Goal: Transaction & Acquisition: Book appointment/travel/reservation

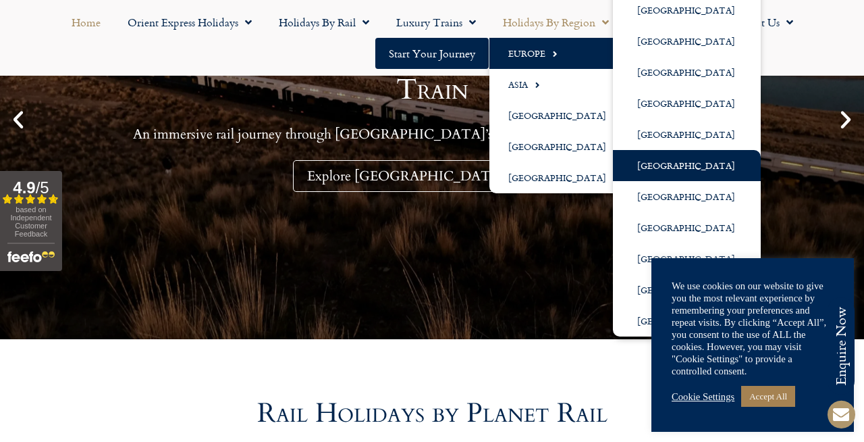
scroll to position [338, 0]
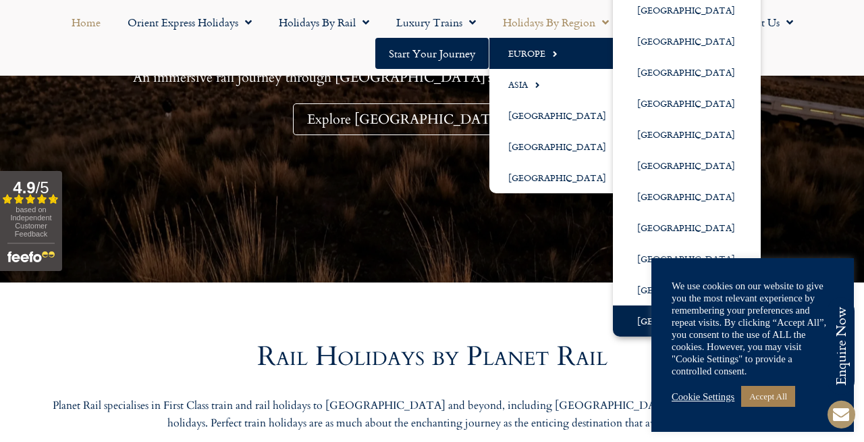
click at [642, 313] on link "[GEOGRAPHIC_DATA]" at bounding box center [687, 320] width 148 height 31
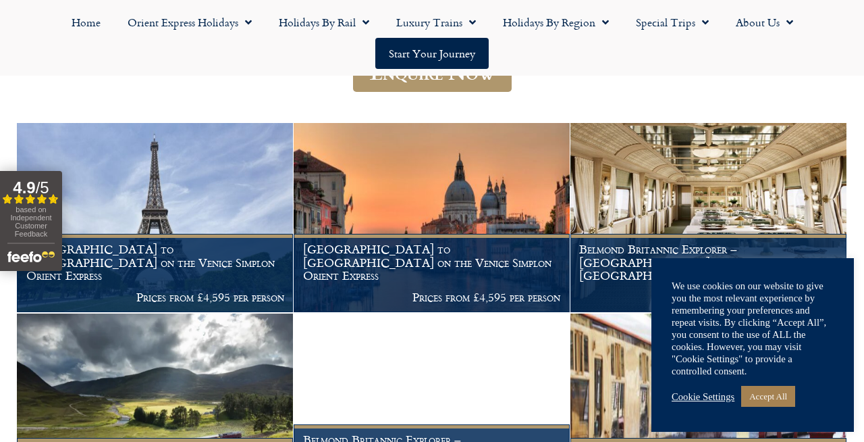
scroll to position [224, 0]
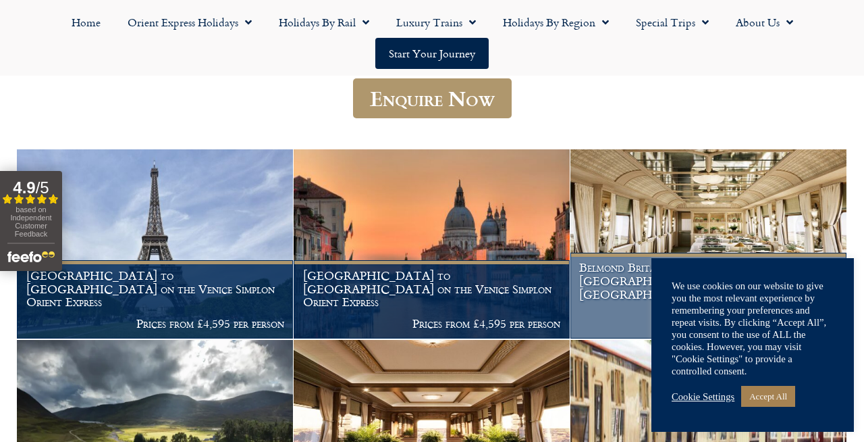
click at [661, 228] on img at bounding box center [709, 243] width 276 height 189
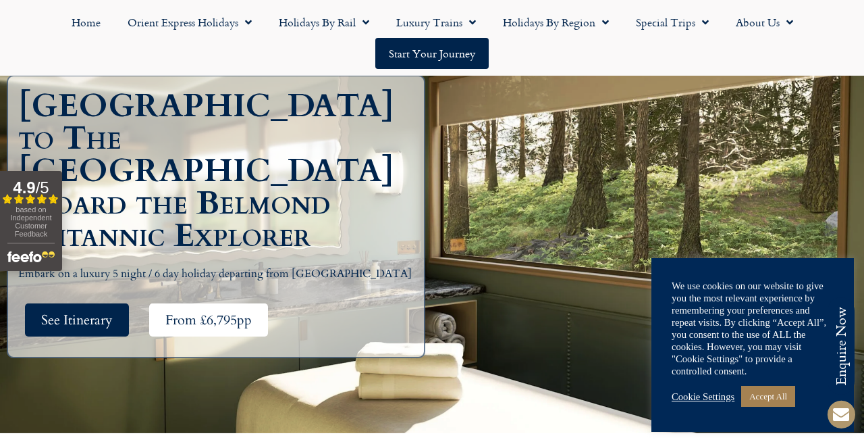
click at [194, 311] on span "From £6,795pp" at bounding box center [208, 319] width 86 height 17
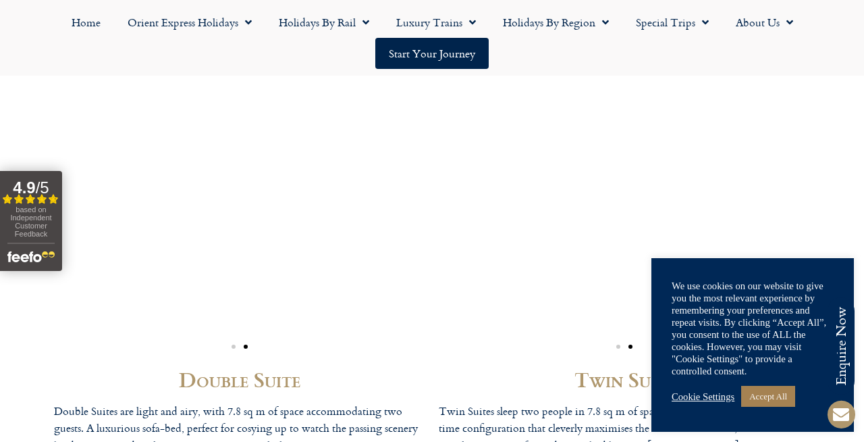
scroll to position [3644, 0]
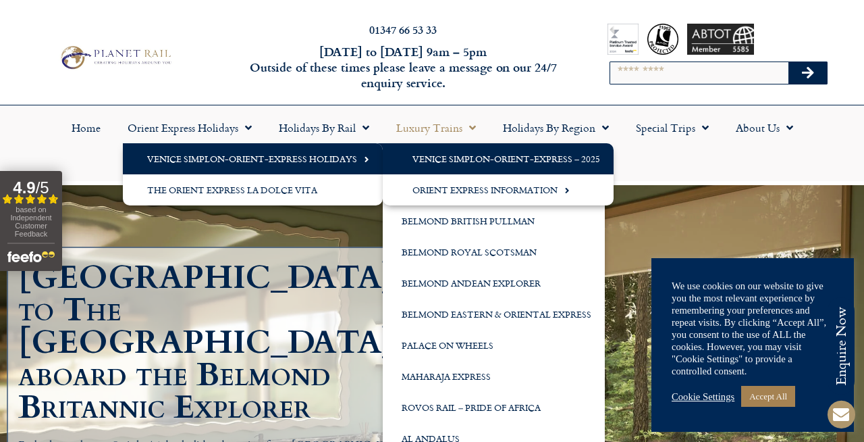
click at [461, 160] on link "Venice Simplon-Orient-Express – 2025" at bounding box center [498, 158] width 231 height 31
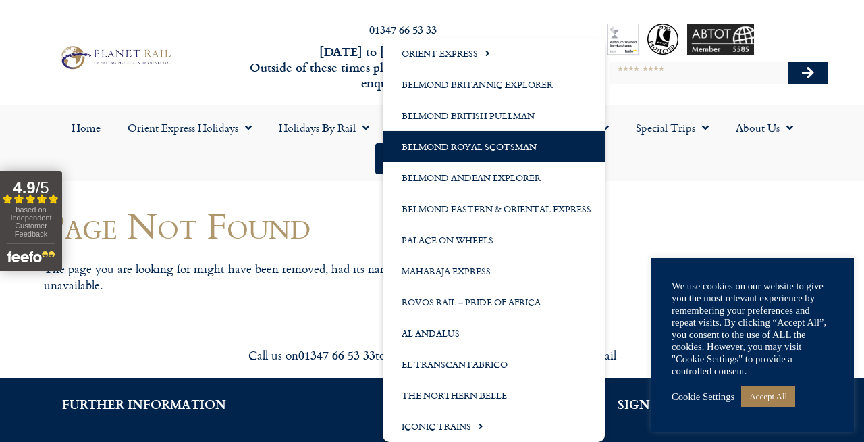
click at [448, 151] on link "Belmond Royal Scotsman" at bounding box center [494, 146] width 222 height 31
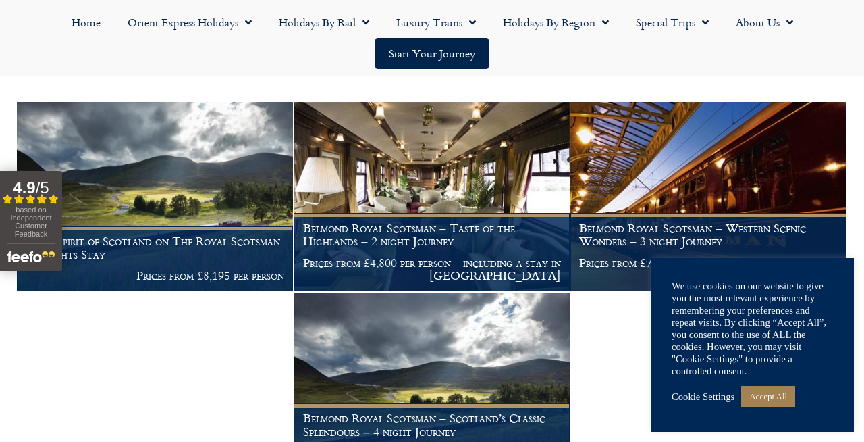
scroll to position [314, 0]
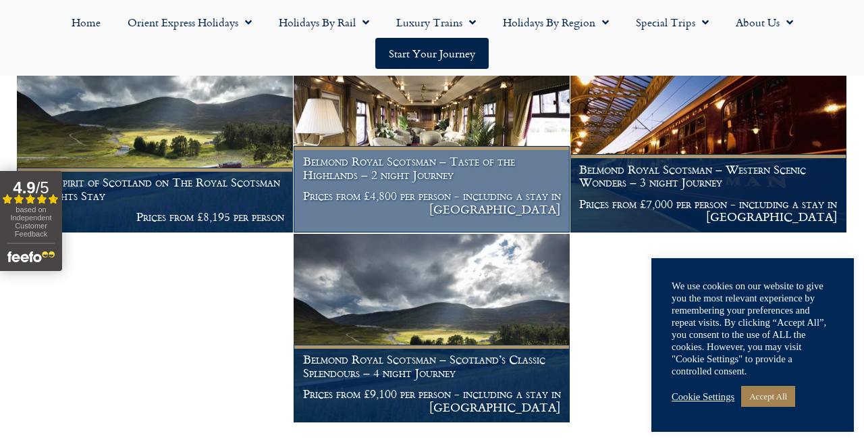
click at [454, 213] on p "Prices from £4,800 per person - including a stay in [GEOGRAPHIC_DATA]" at bounding box center [432, 202] width 258 height 26
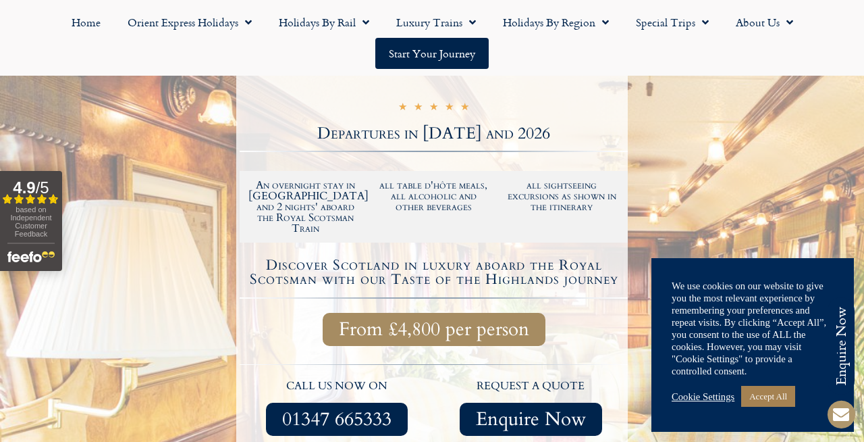
scroll to position [276, 0]
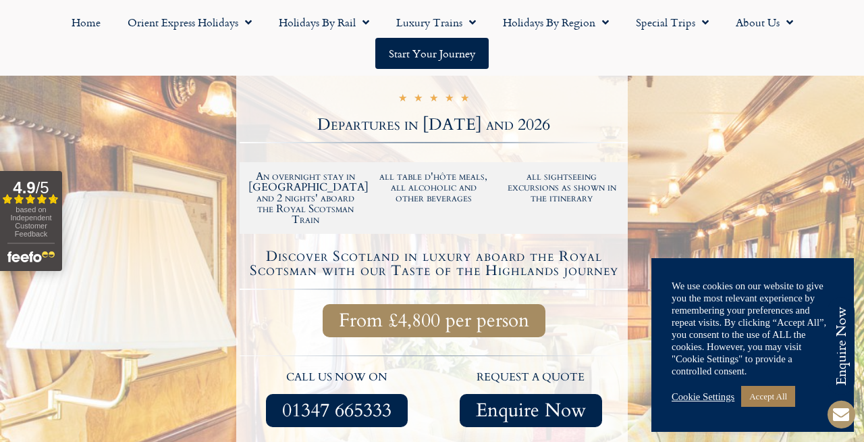
click at [461, 312] on span "From £4,800 per person" at bounding box center [434, 320] width 190 height 17
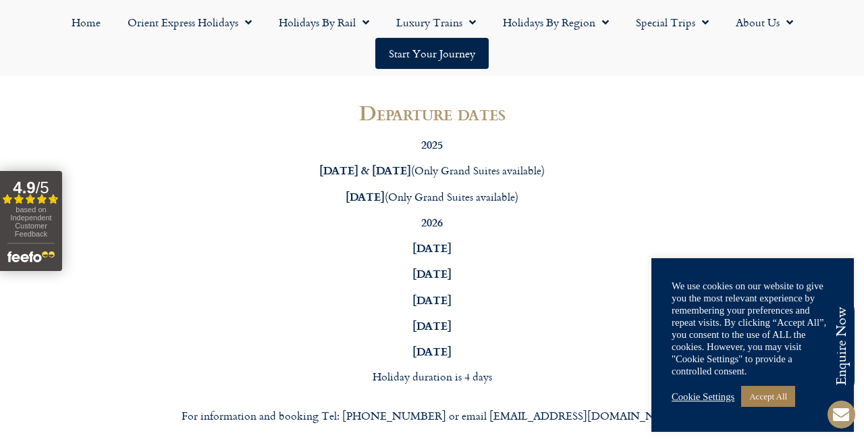
scroll to position [4315, 0]
